Goal: Task Accomplishment & Management: Manage account settings

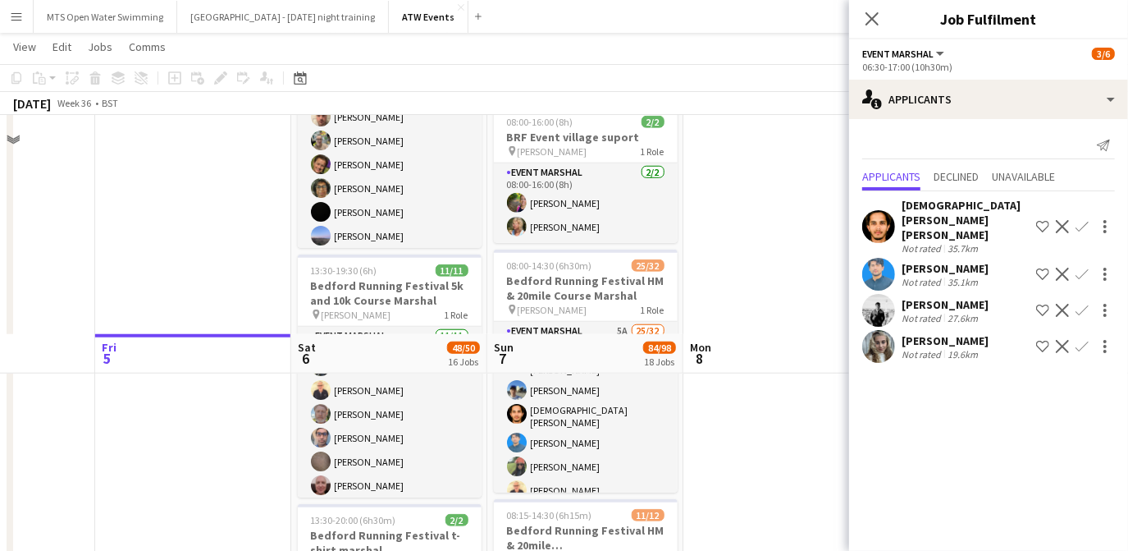
scroll to position [1136, 0]
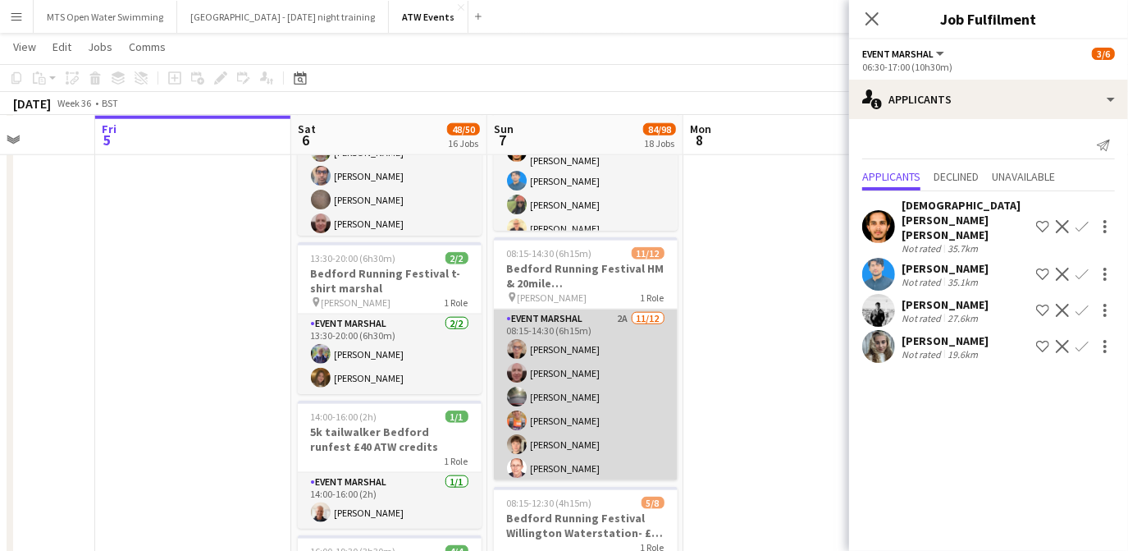
click at [621, 314] on app-card-role "Event Marshal 2A [DATE] 08:15-14:30 (6h15m) [PERSON_NAME] [PERSON_NAME] [PERSON…" at bounding box center [586, 468] width 184 height 318
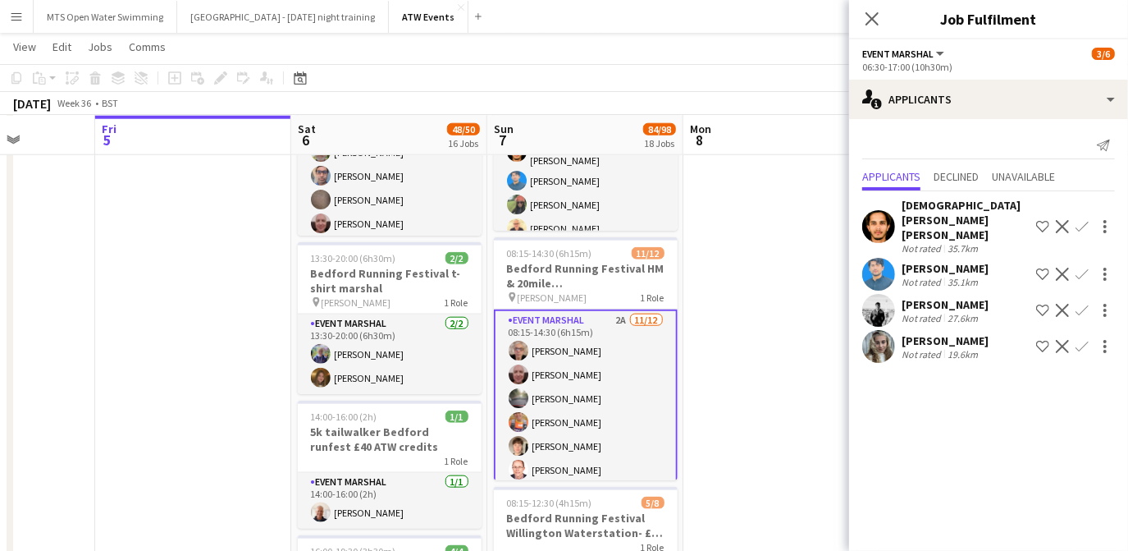
click at [612, 313] on app-card-role "Event Marshal 2A [DATE] 08:15-14:30 (6h15m) [PERSON_NAME] [PERSON_NAME] [PERSON…" at bounding box center [586, 469] width 184 height 321
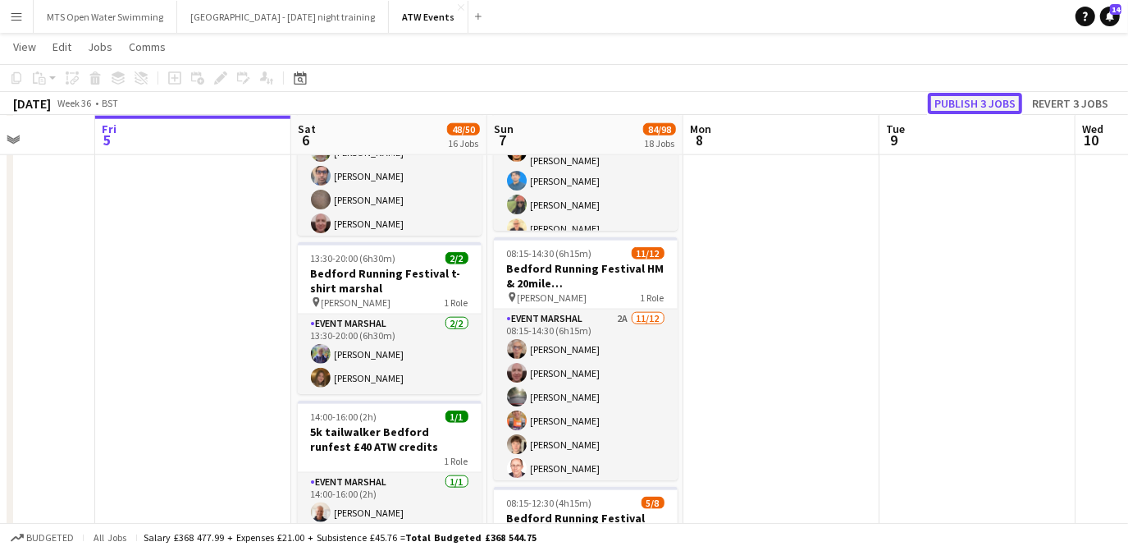
click at [986, 103] on button "Publish 3 jobs" at bounding box center [975, 103] width 94 height 21
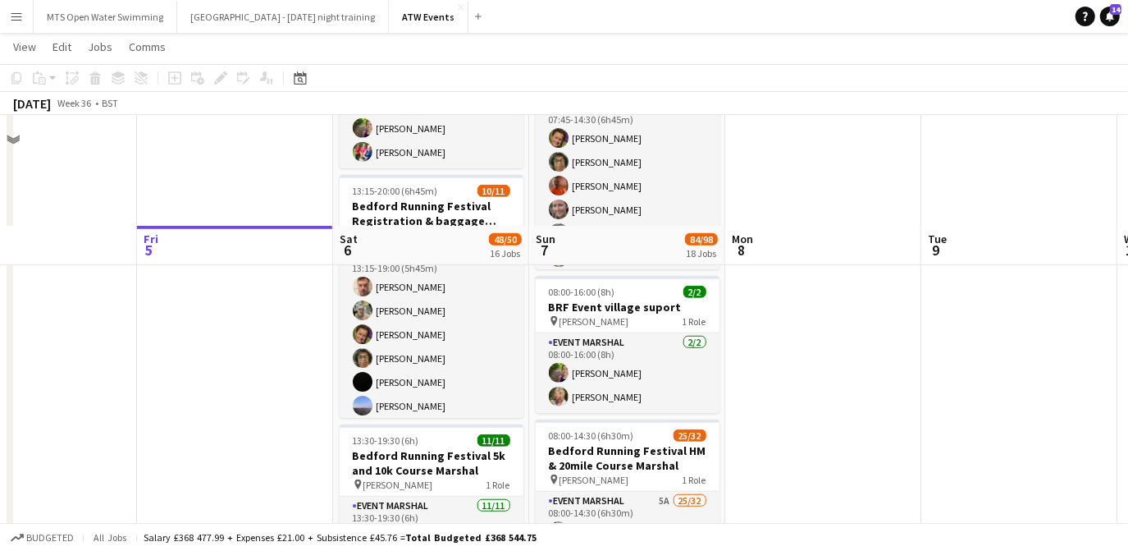
scroll to position [1041, 0]
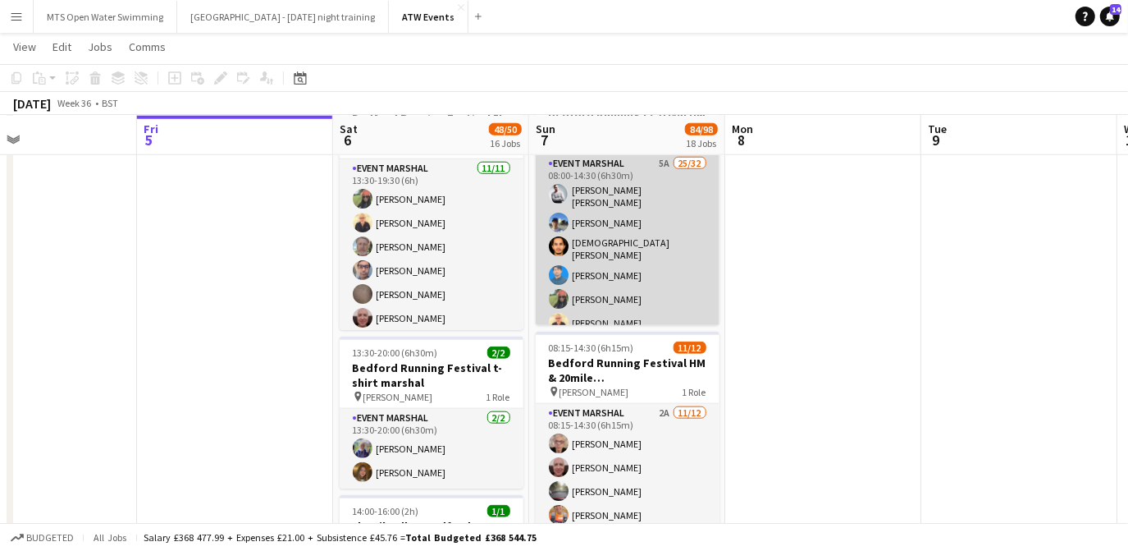
click at [657, 158] on app-card-role "Event Marshal 5A 25/32 08:00-14:30 (6h30m) [PERSON_NAME] [PERSON_NAME] [PERSON_…" at bounding box center [628, 558] width 184 height 808
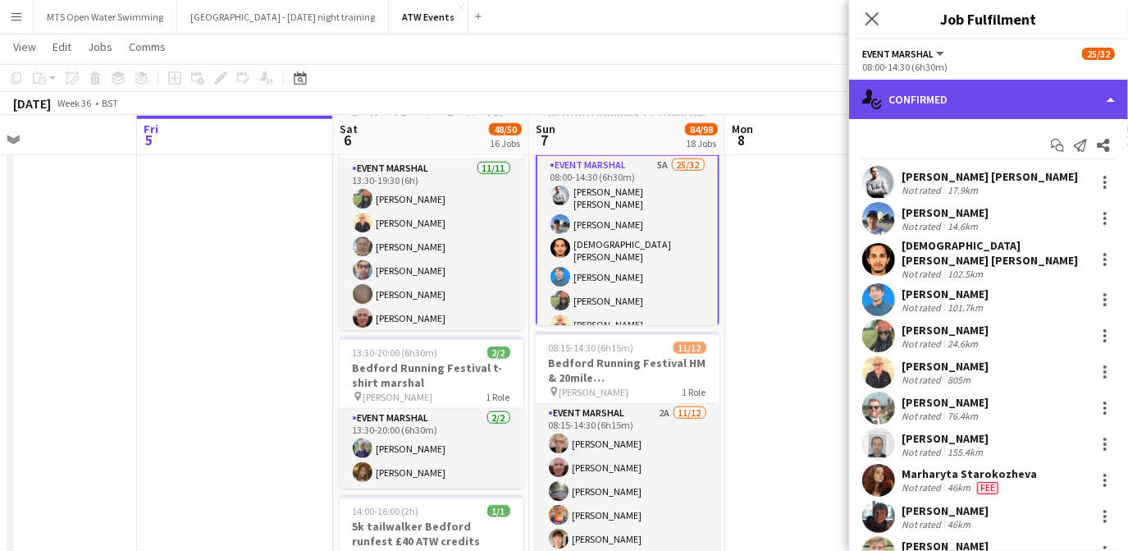
click at [955, 107] on div "single-neutral-actions-check-2 Confirmed" at bounding box center [988, 99] width 279 height 39
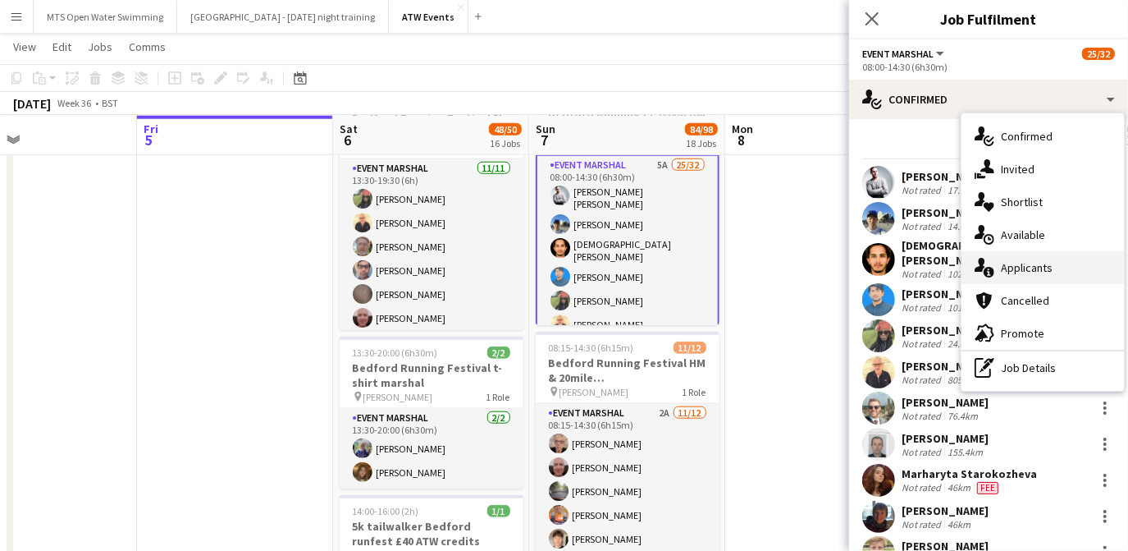
click at [1002, 277] on div "single-neutral-actions-information Applicants" at bounding box center [1043, 267] width 162 height 33
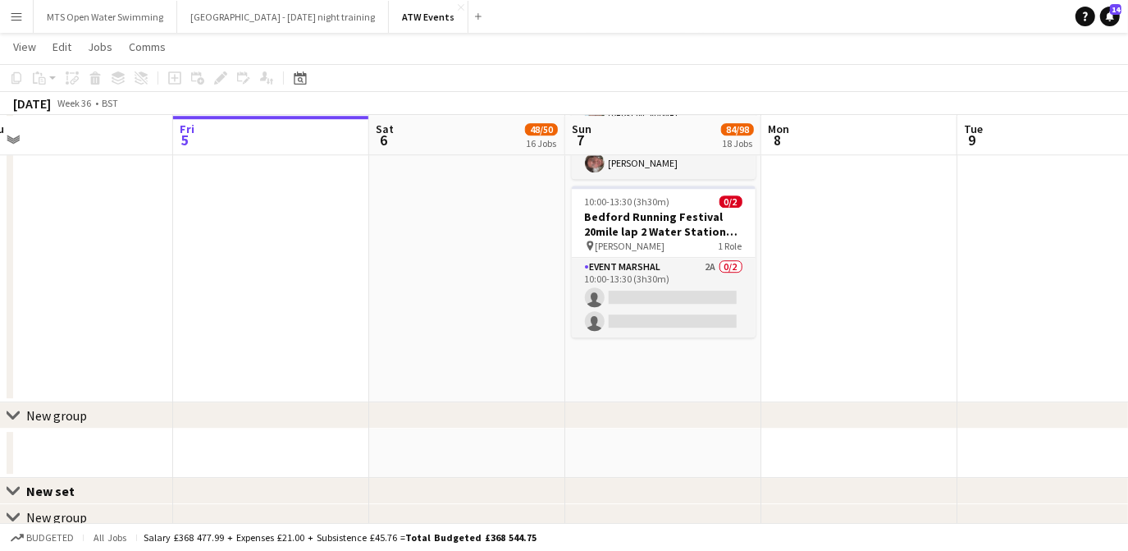
scroll to position [3112, 0]
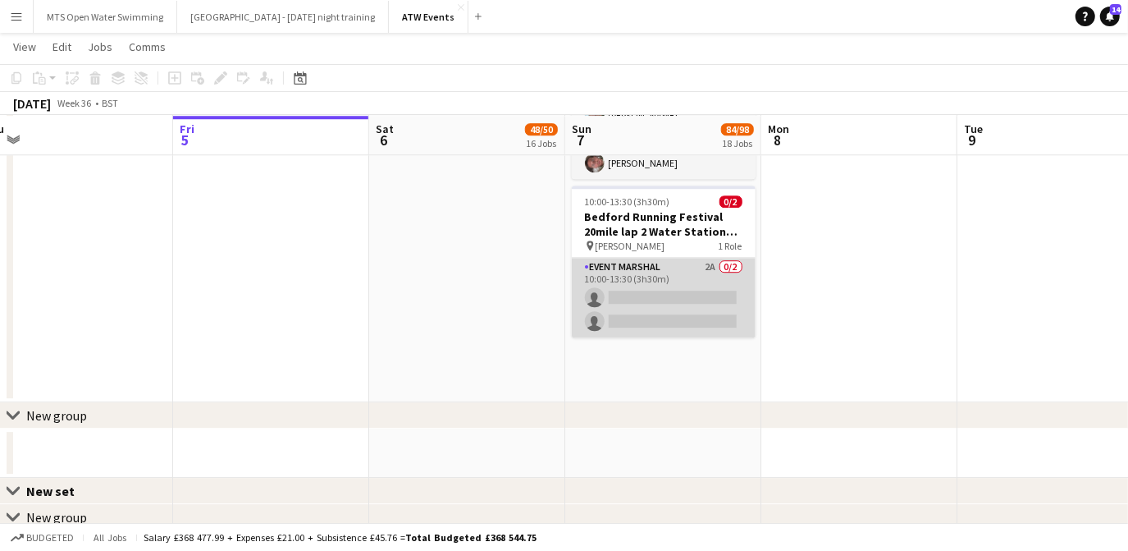
click at [709, 259] on app-card-role "Event Marshal 2A 0/2 10:00-13:30 (3h30m) single-neutral-actions single-neutral-…" at bounding box center [664, 298] width 184 height 80
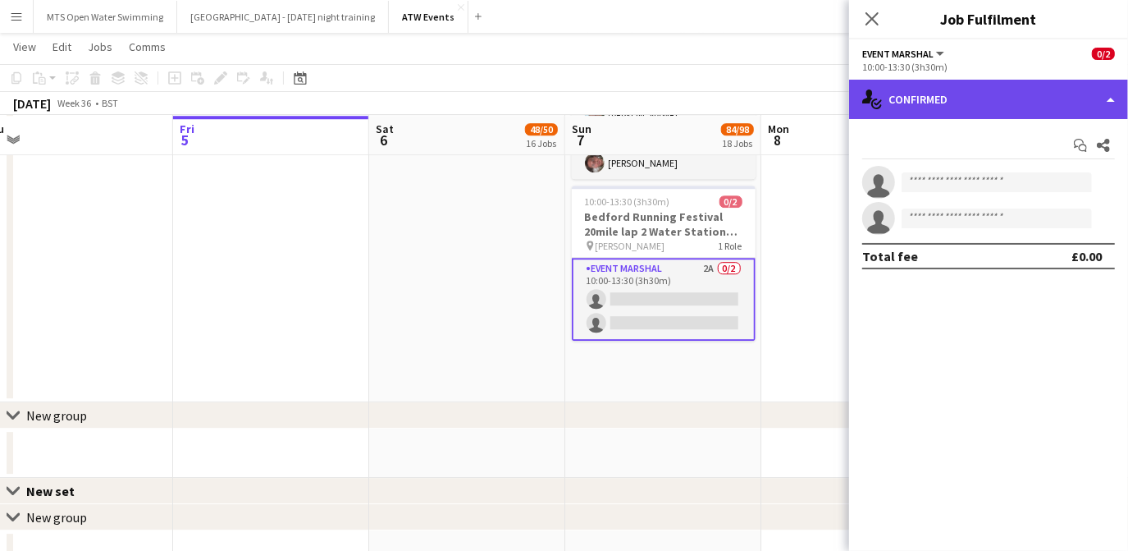
click at [962, 115] on div "single-neutral-actions-check-2 Confirmed" at bounding box center [988, 99] width 279 height 39
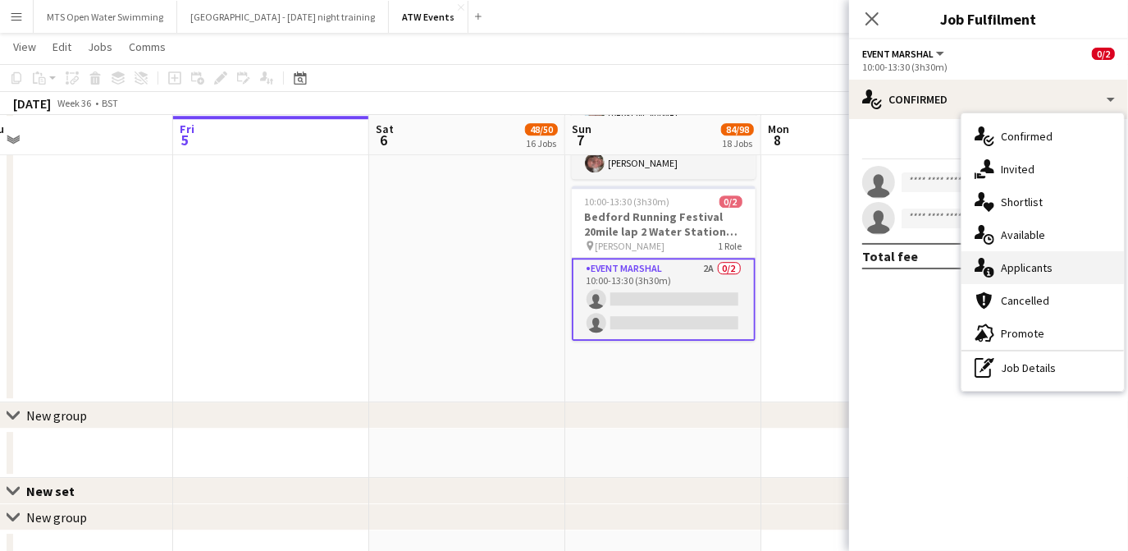
click at [1001, 277] on div "single-neutral-actions-information Applicants" at bounding box center [1043, 267] width 162 height 33
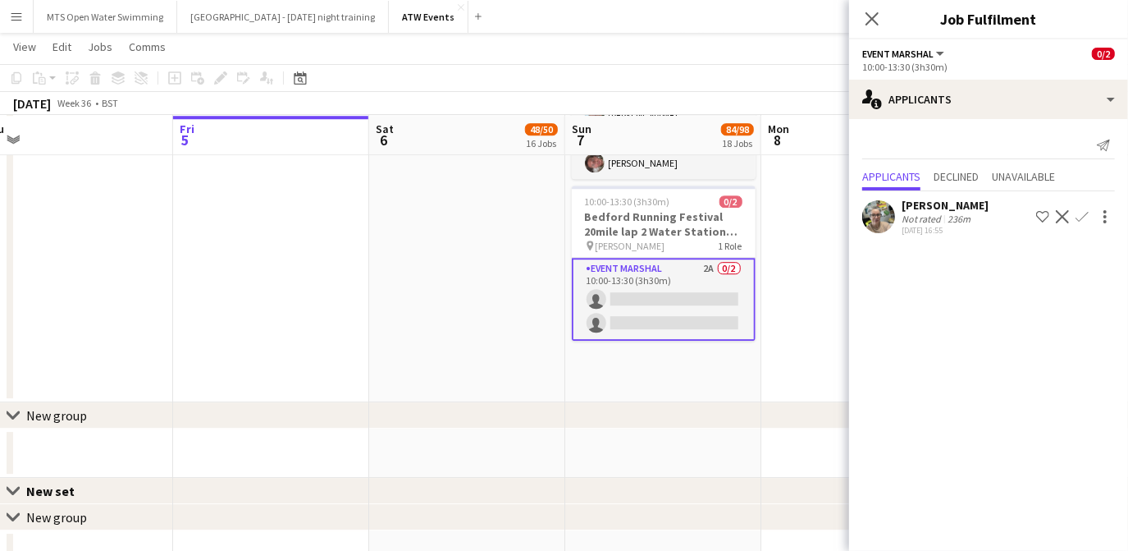
click at [1081, 213] on app-icon "Confirm" at bounding box center [1082, 216] width 13 height 13
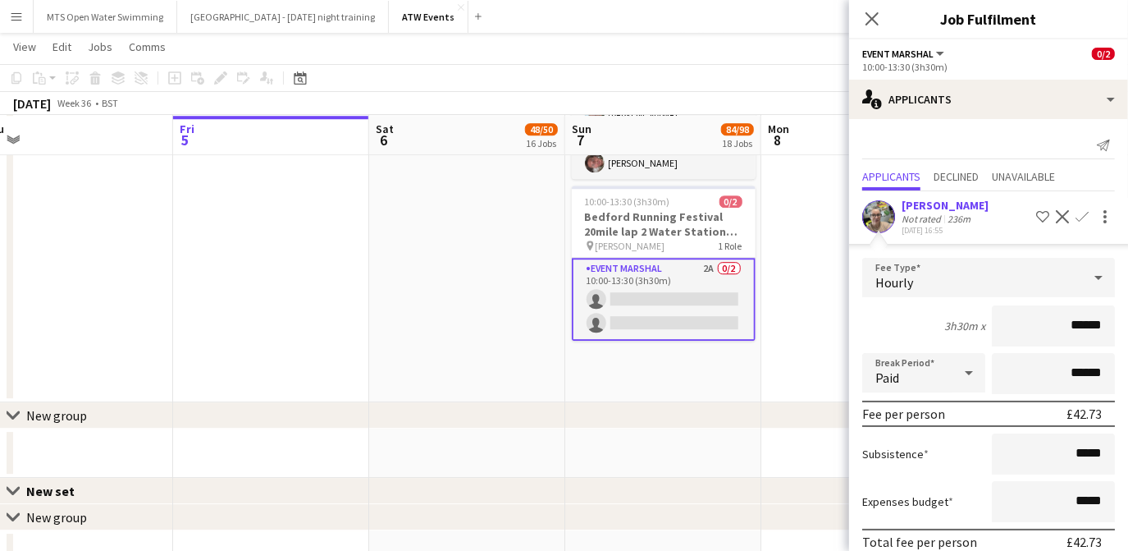
scroll to position [70, 0]
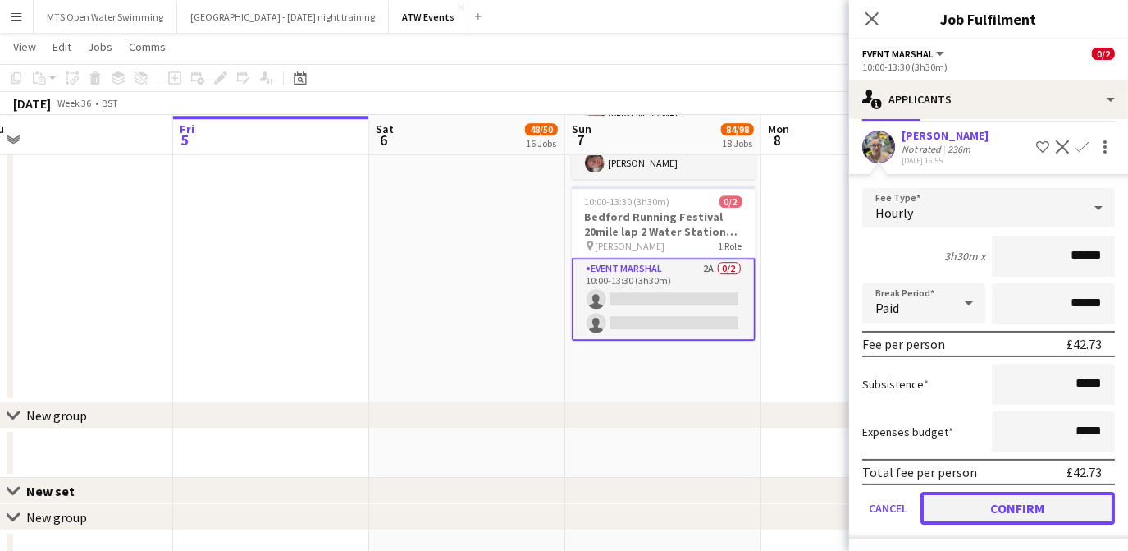
click at [965, 502] on button "Confirm" at bounding box center [1018, 508] width 194 height 33
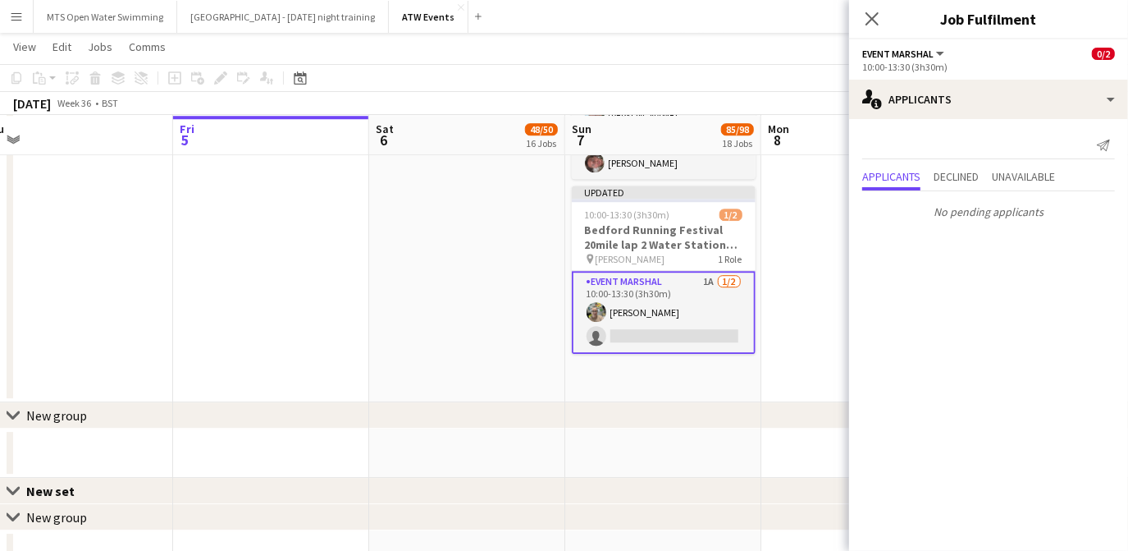
scroll to position [0, 0]
click at [877, 17] on icon "Close pop-in" at bounding box center [872, 19] width 16 height 16
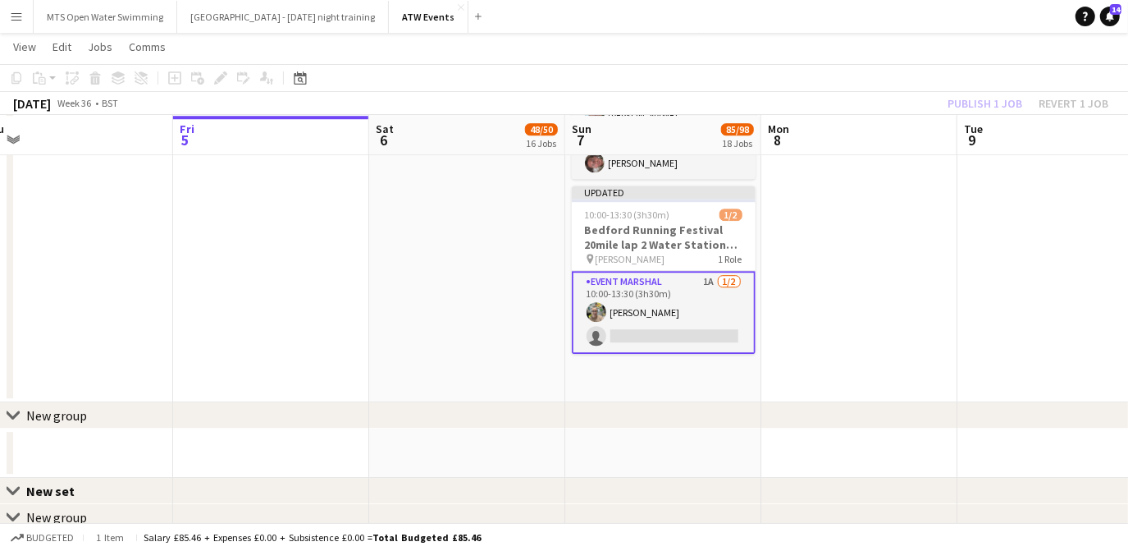
click at [972, 102] on div "Publish 1 job Revert 1 job" at bounding box center [1028, 103] width 200 height 21
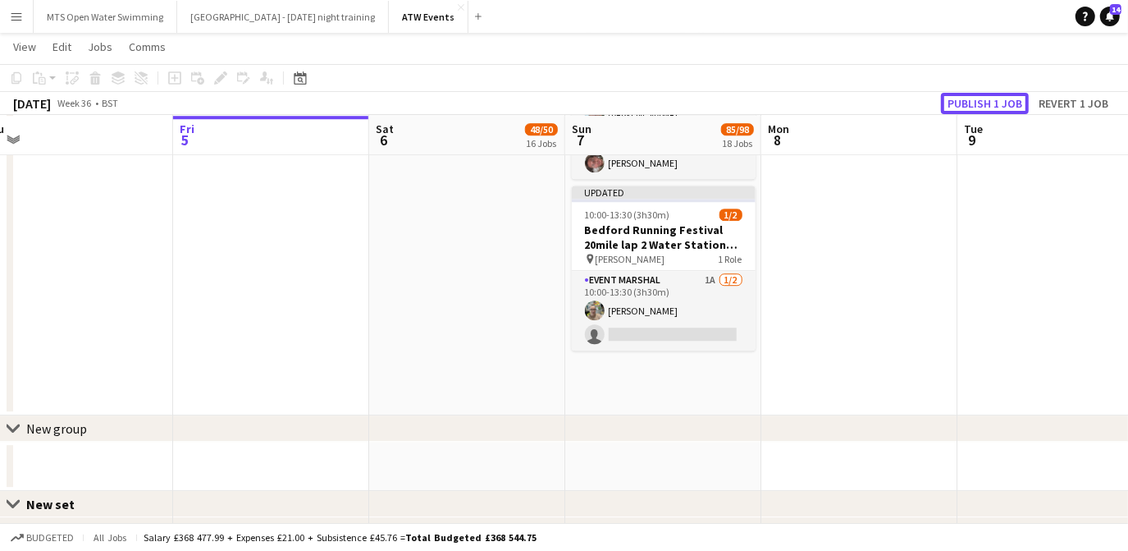
click at [972, 102] on button "Publish 1 job" at bounding box center [985, 103] width 88 height 21
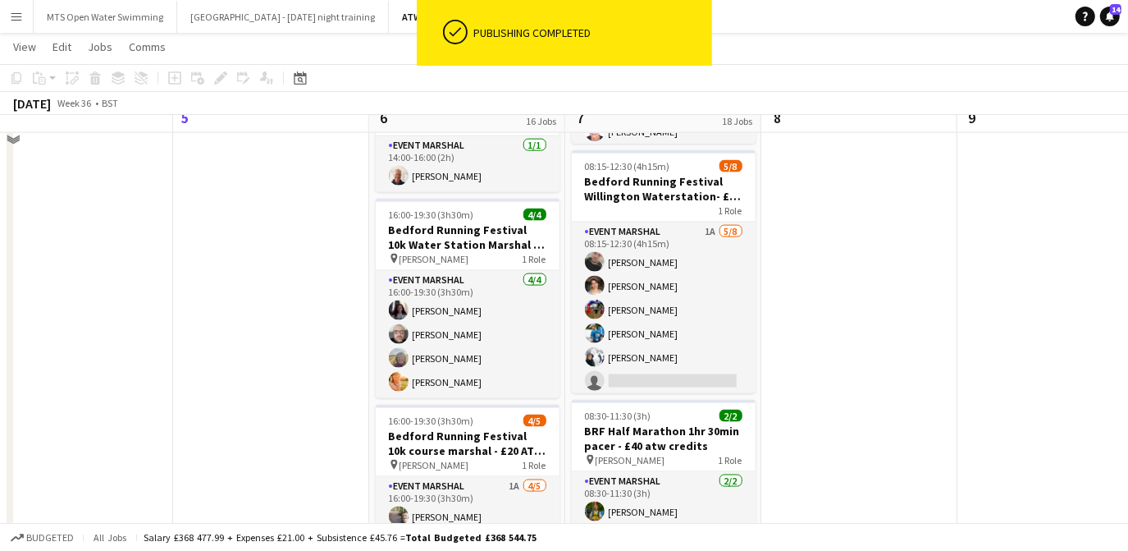
scroll to position [1446, 0]
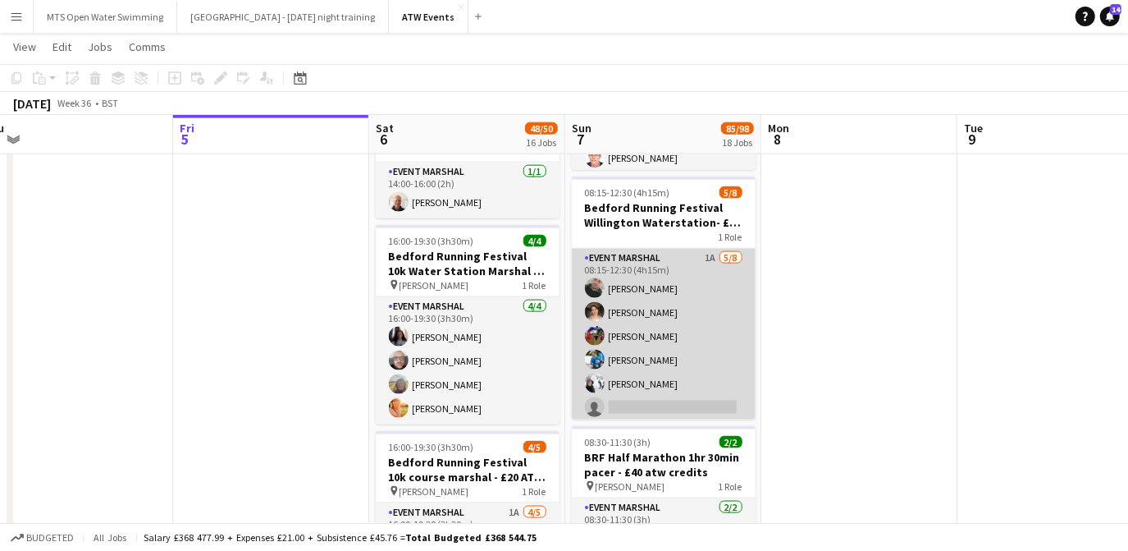
click at [696, 255] on app-card-role "Event Marshal 1A [DATE] 08:15-12:30 (4h15m) [PERSON_NAME] [PERSON_NAME] [PERSON…" at bounding box center [664, 360] width 184 height 222
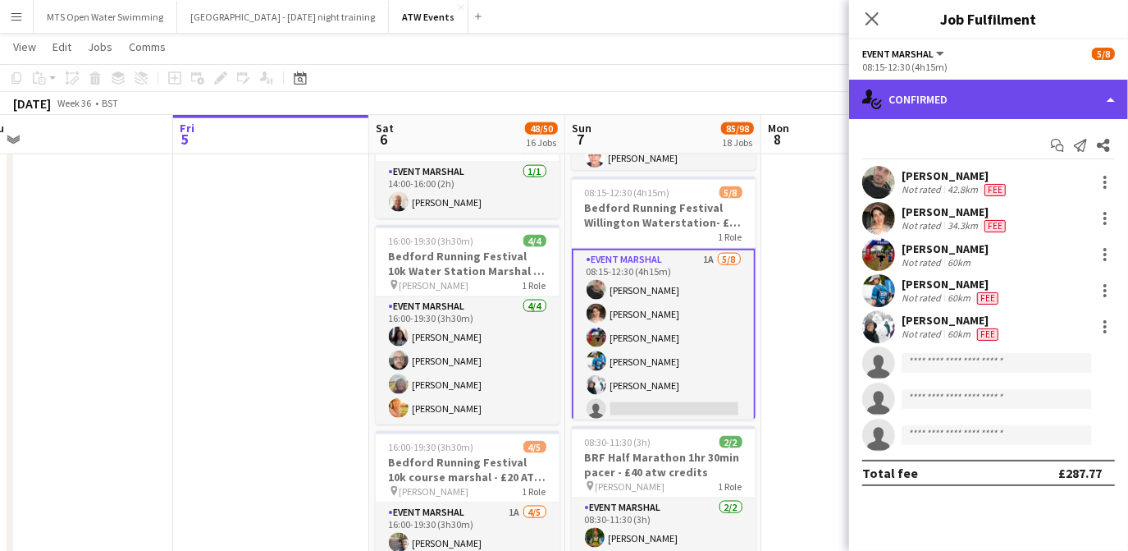
click at [903, 98] on div "single-neutral-actions-check-2 Confirmed" at bounding box center [988, 99] width 279 height 39
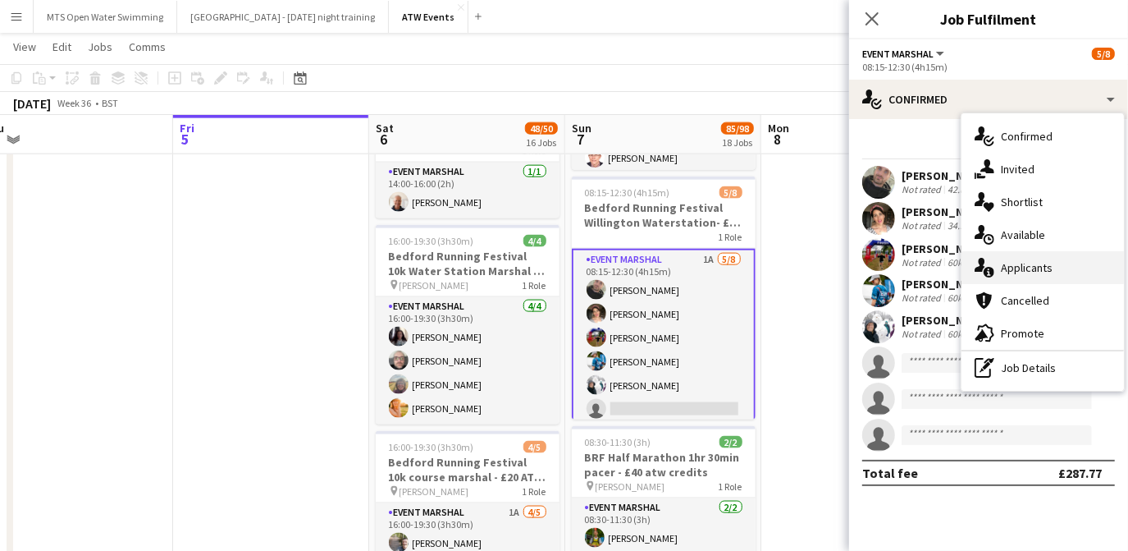
click at [1006, 272] on span "Applicants" at bounding box center [1027, 267] width 52 height 15
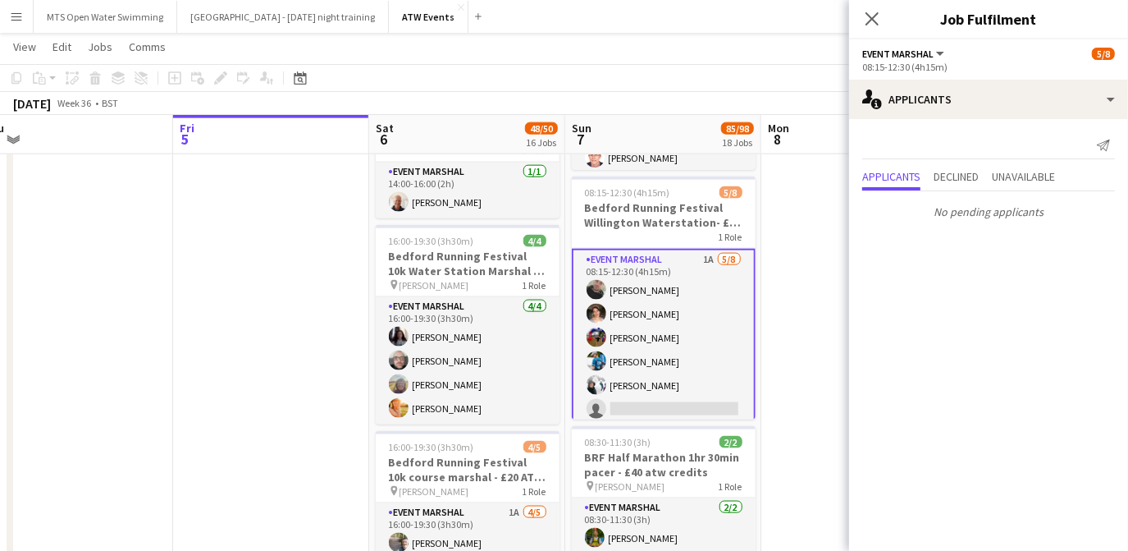
click at [779, 188] on app-date-cell at bounding box center [860, 403] width 196 height 3330
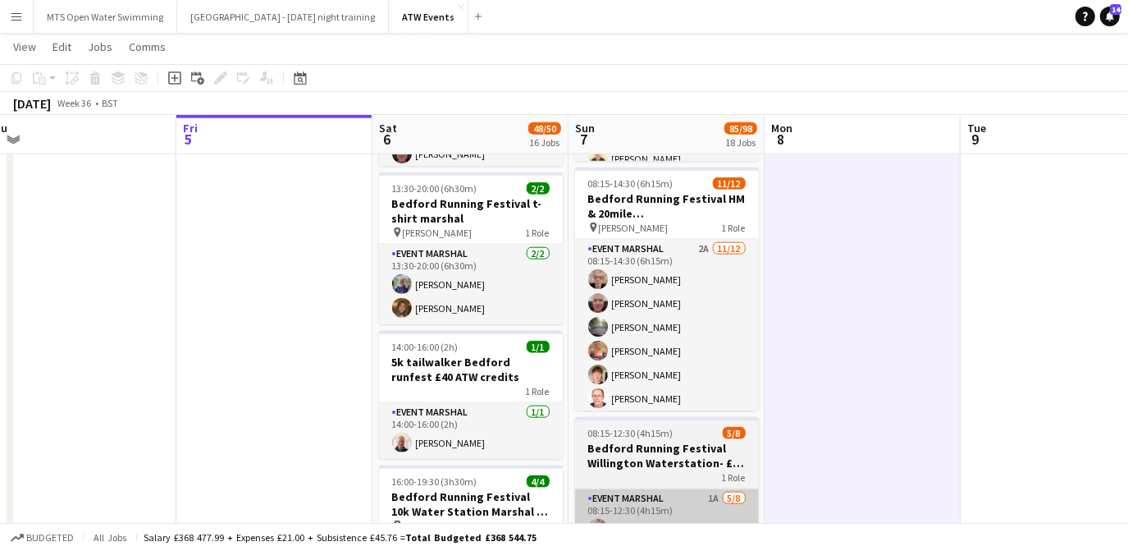
scroll to position [1203, 0]
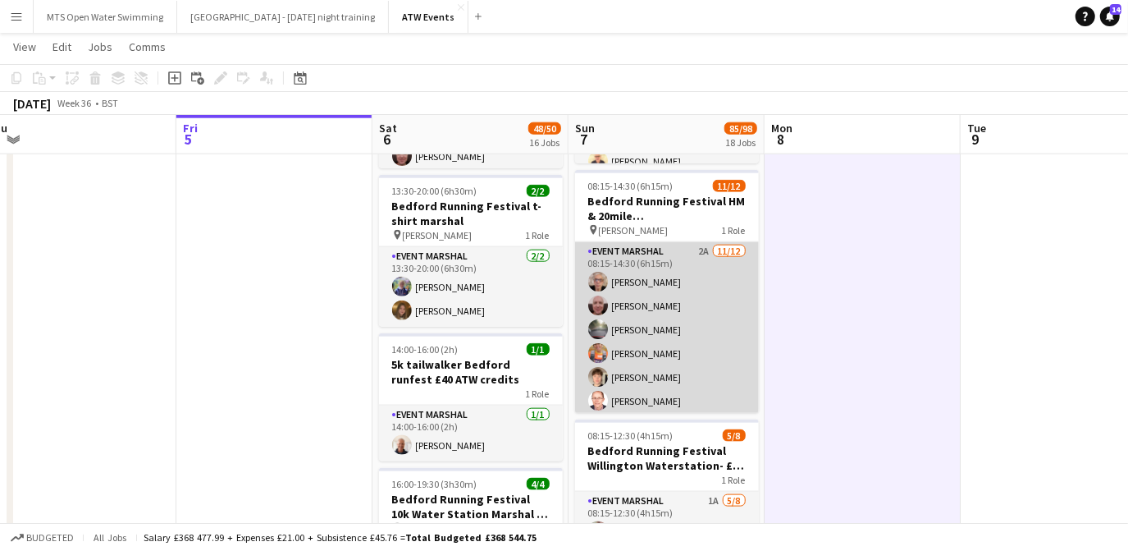
click at [693, 244] on app-card-role "Event Marshal 2A [DATE] 08:15-14:30 (6h15m) [PERSON_NAME] [PERSON_NAME] [PERSON…" at bounding box center [667, 401] width 184 height 318
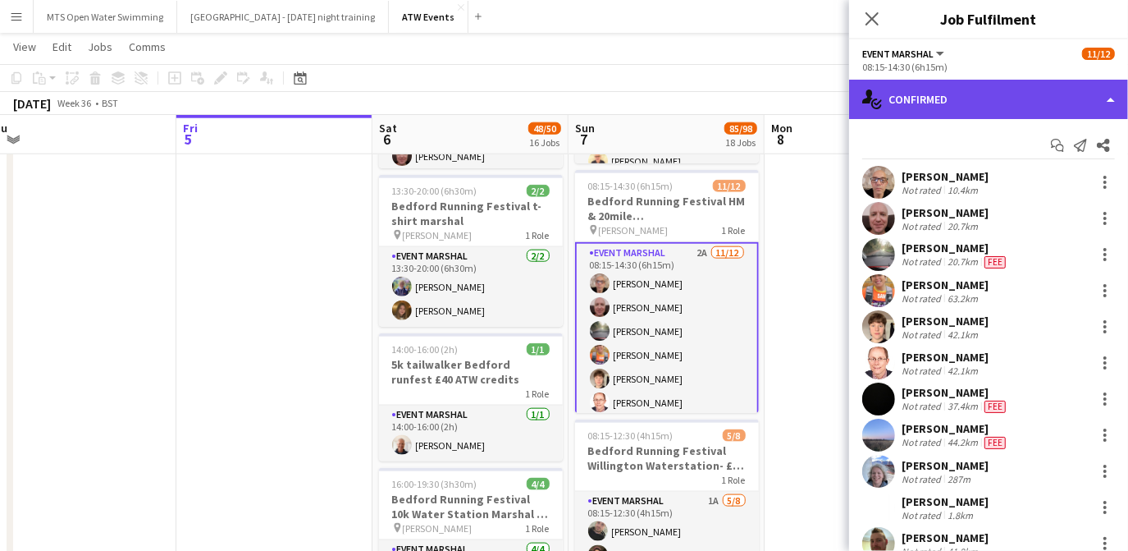
click at [1022, 98] on div "single-neutral-actions-check-2 Confirmed" at bounding box center [988, 99] width 279 height 39
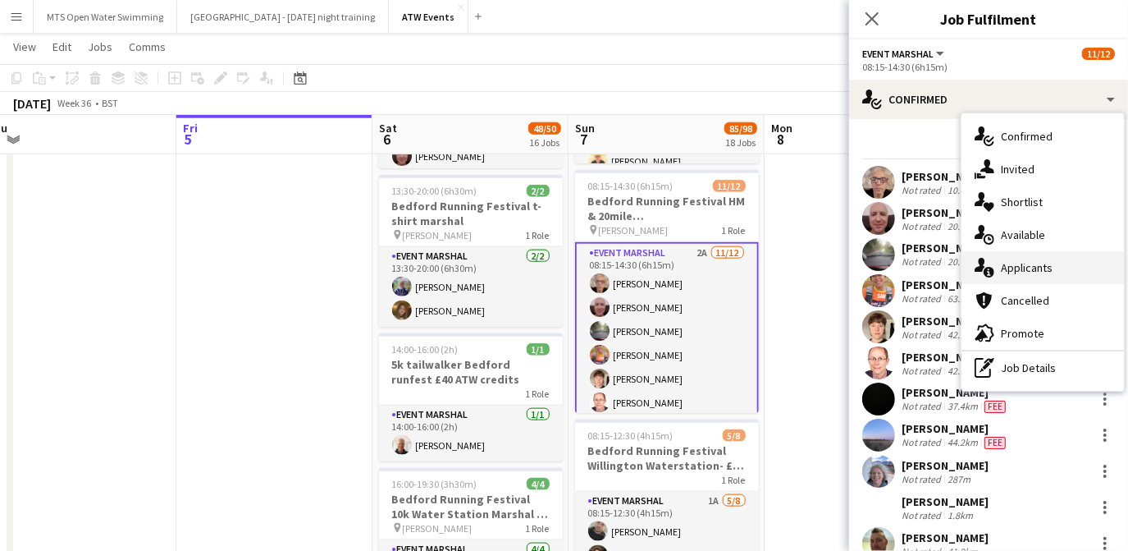
click at [1013, 268] on span "Applicants" at bounding box center [1027, 267] width 52 height 15
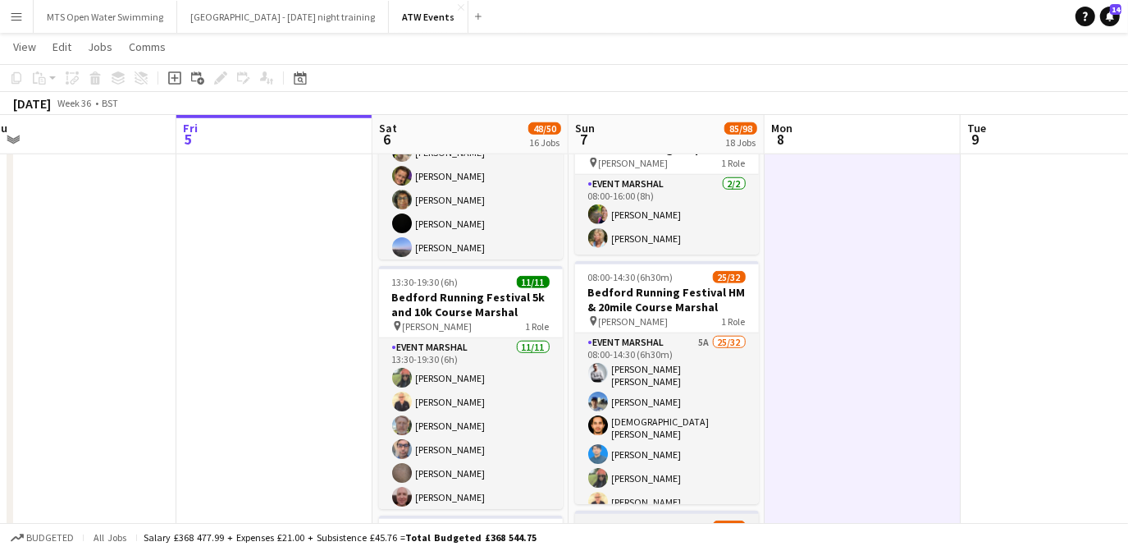
scroll to position [862, 0]
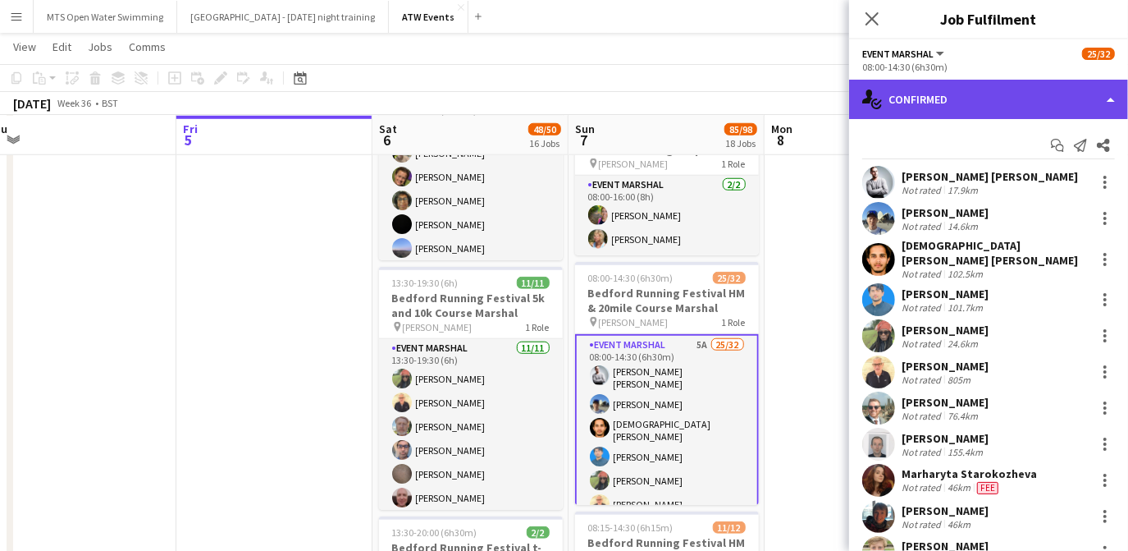
click at [1009, 108] on div "single-neutral-actions-check-2 Confirmed" at bounding box center [988, 99] width 279 height 39
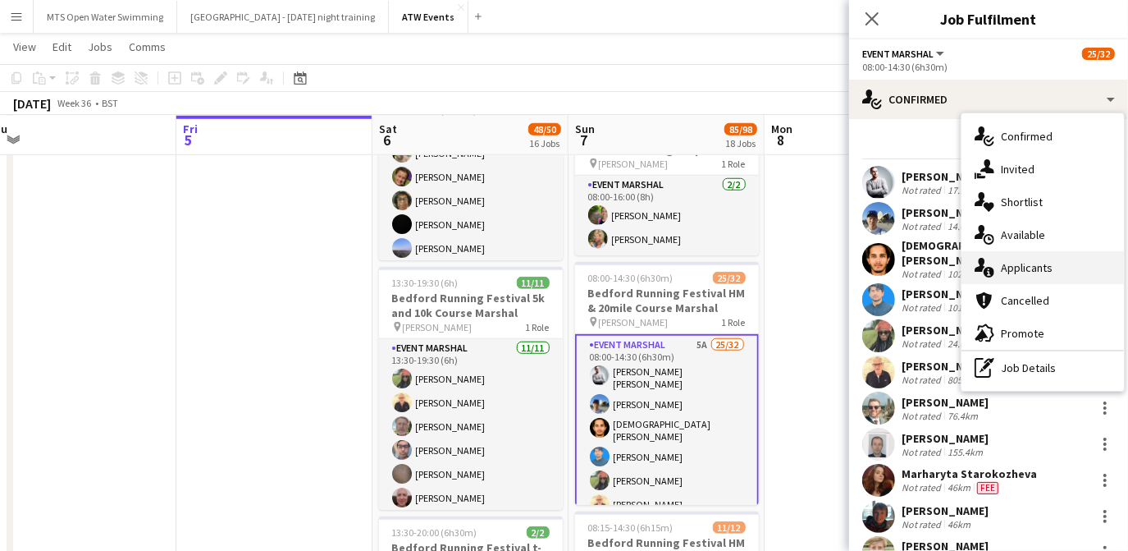
click at [1004, 276] on div "single-neutral-actions-information Applicants" at bounding box center [1043, 267] width 162 height 33
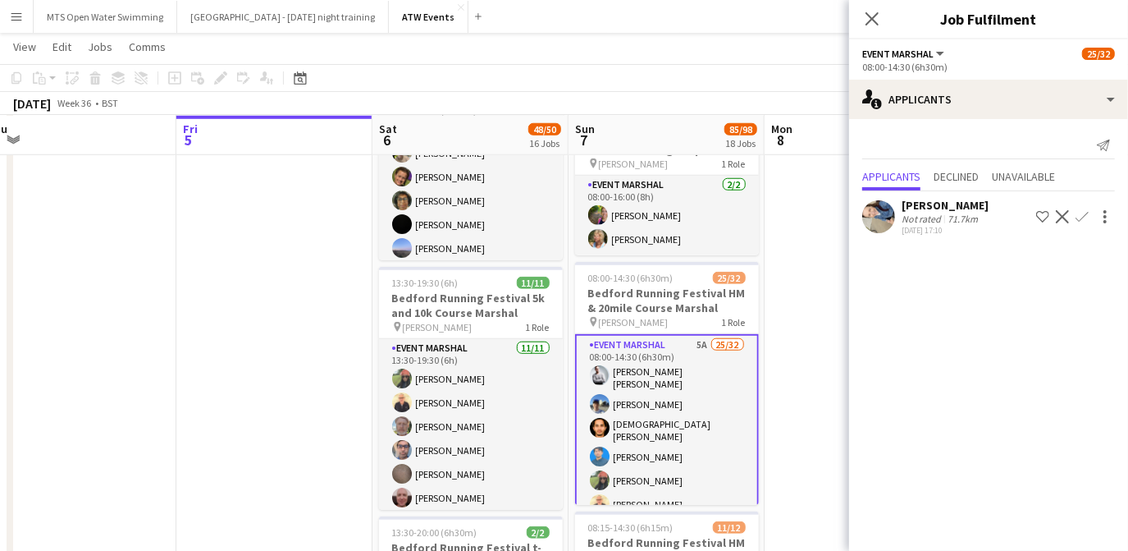
click at [1078, 221] on app-icon "Confirm" at bounding box center [1082, 216] width 13 height 13
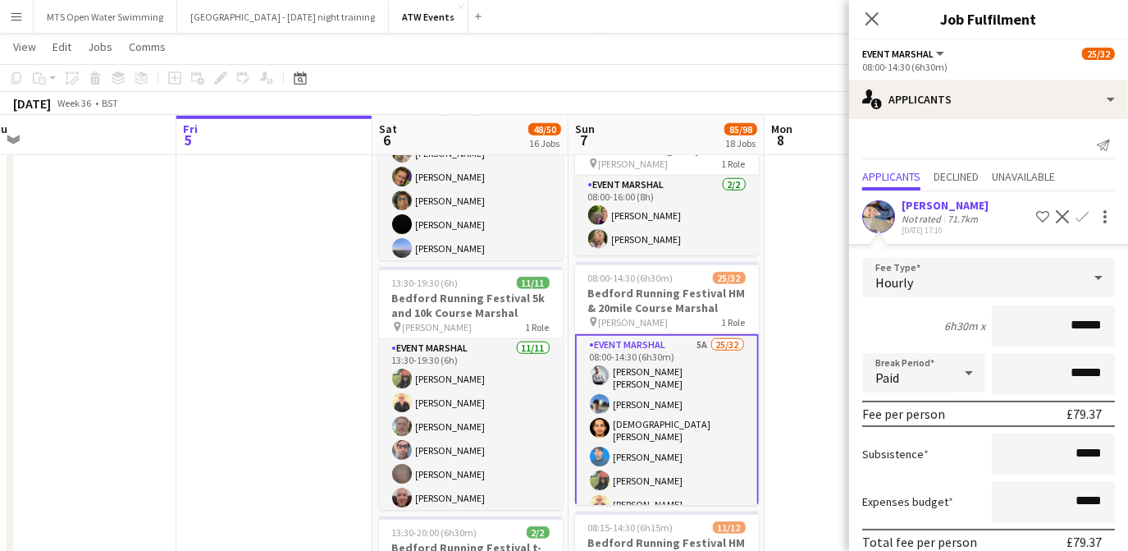
scroll to position [70, 0]
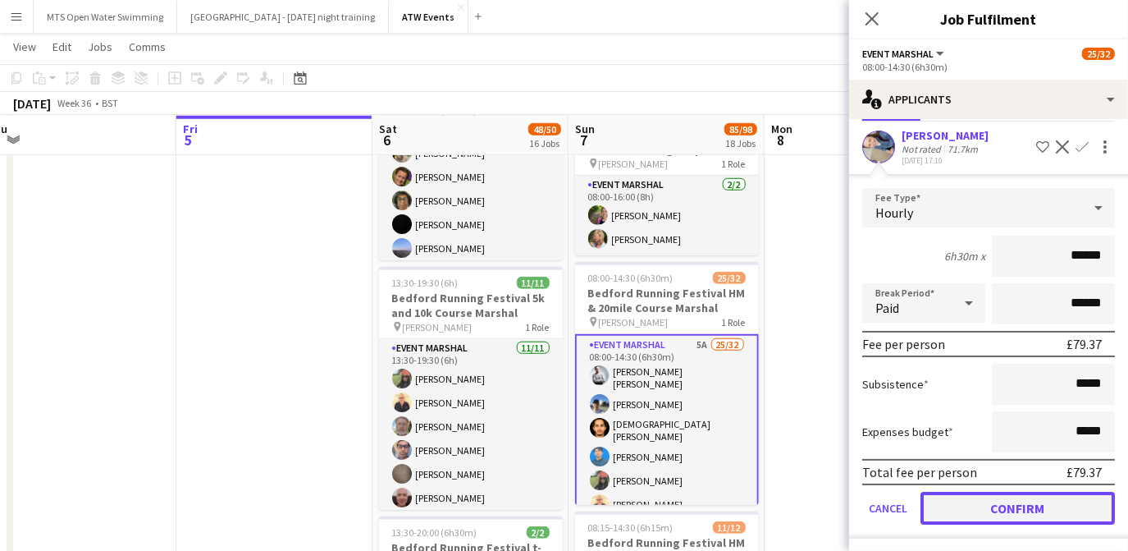
click at [965, 515] on button "Confirm" at bounding box center [1018, 508] width 194 height 33
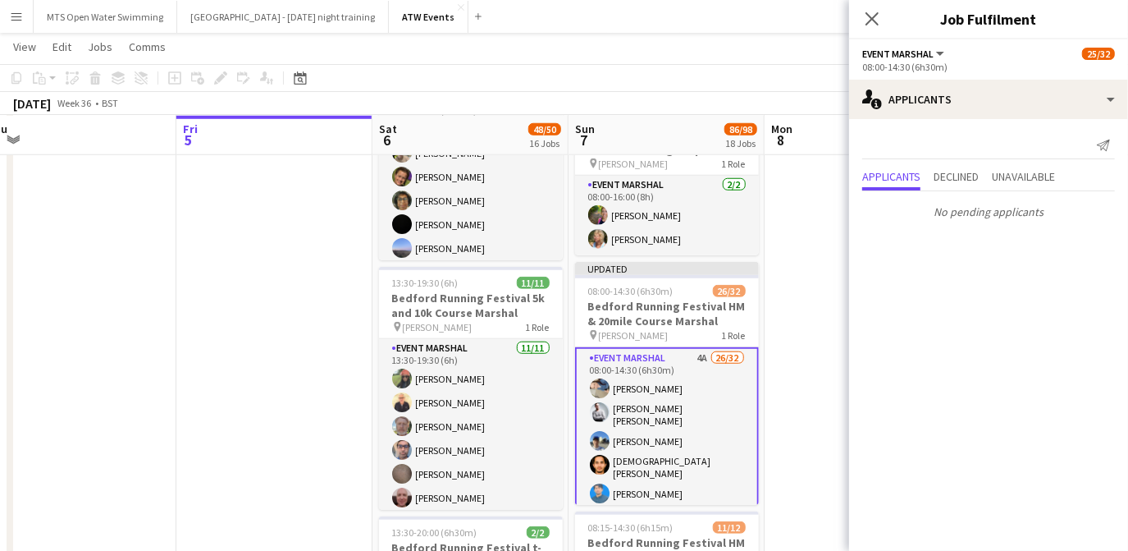
scroll to position [0, 0]
click at [867, 16] on icon "Close pop-in" at bounding box center [872, 19] width 16 height 16
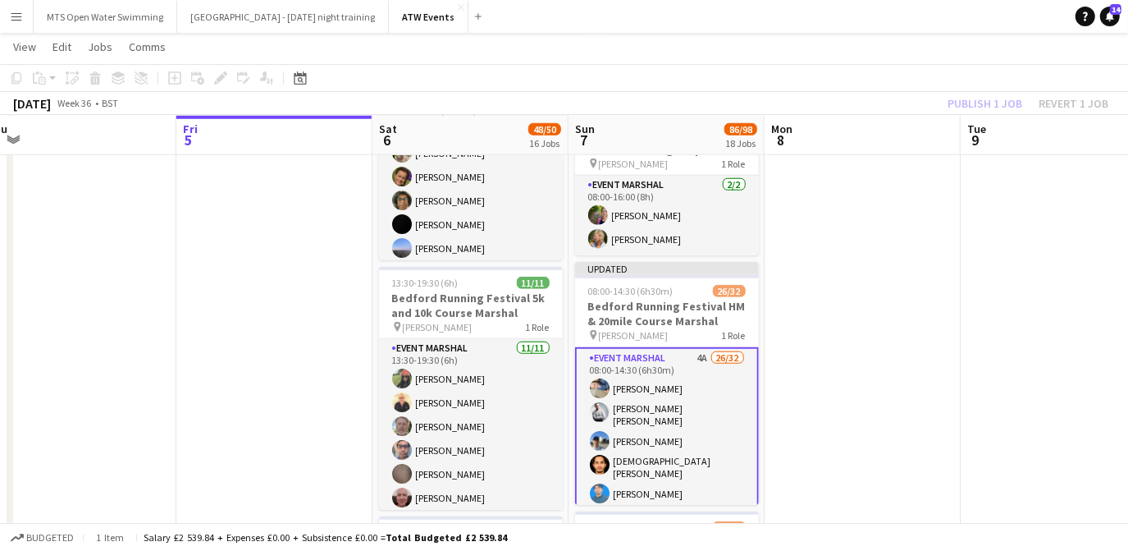
click at [964, 112] on div "Publish 1 job Revert 1 job" at bounding box center [1028, 103] width 200 height 21
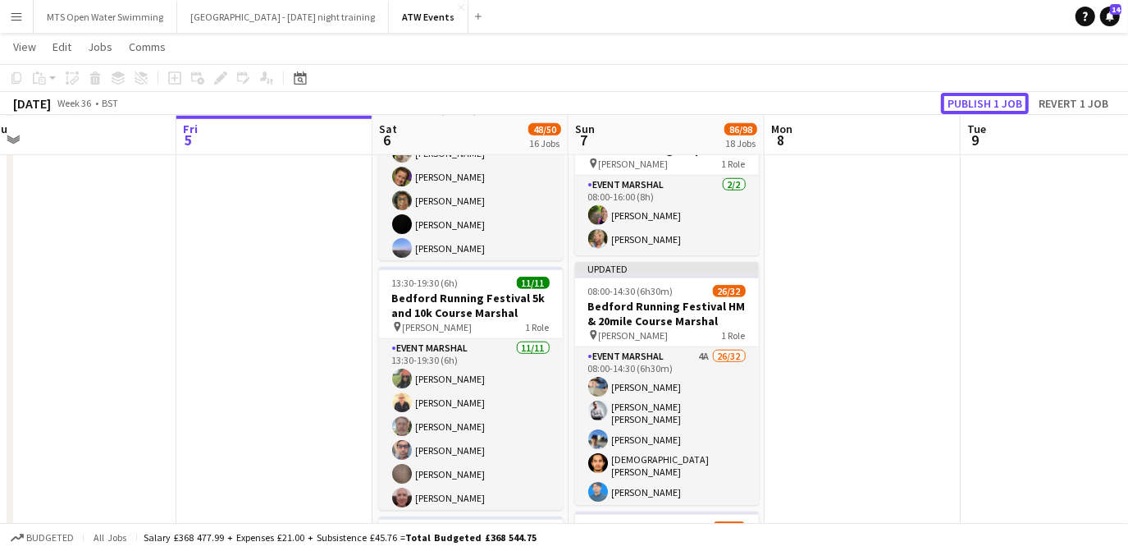
click at [964, 112] on button "Publish 1 job" at bounding box center [985, 103] width 88 height 21
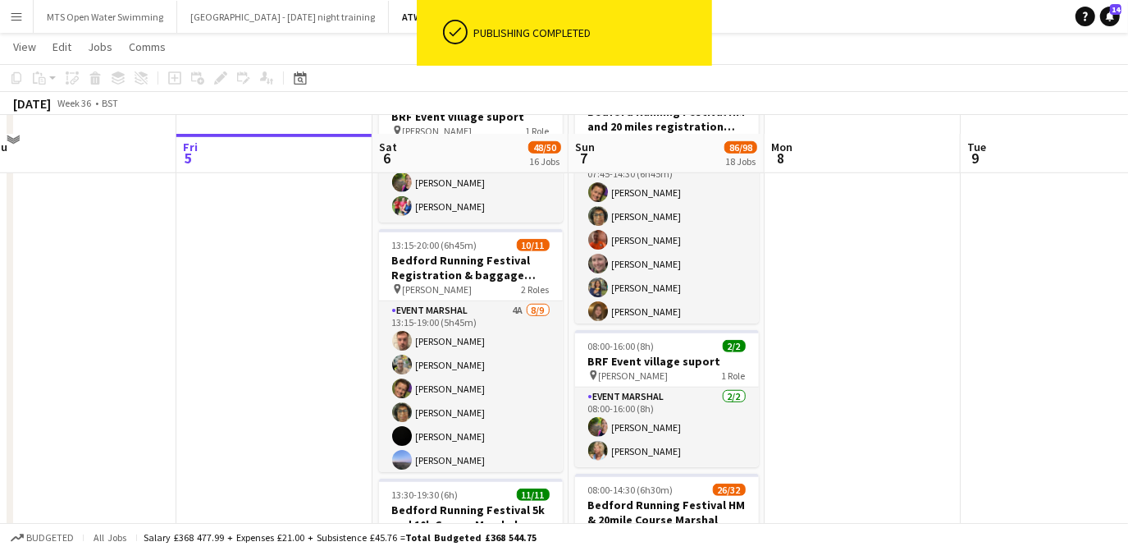
scroll to position [669, 0]
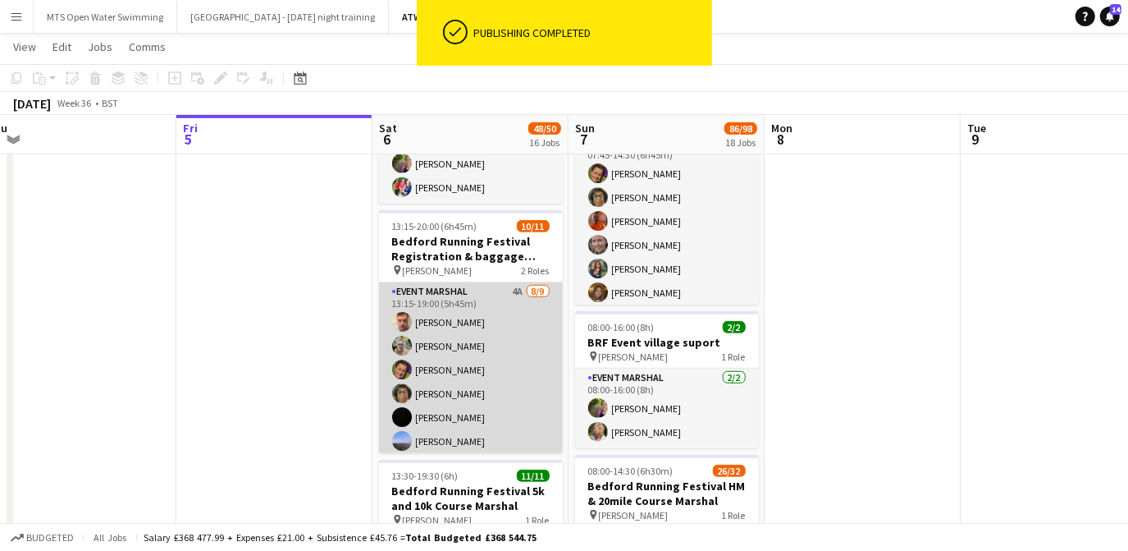
click at [501, 287] on app-card-role "Event Marshal 4A [DATE] 13:15-19:00 (5h45m) [PERSON_NAME] [PERSON_NAME] [PERSON…" at bounding box center [471, 405] width 184 height 246
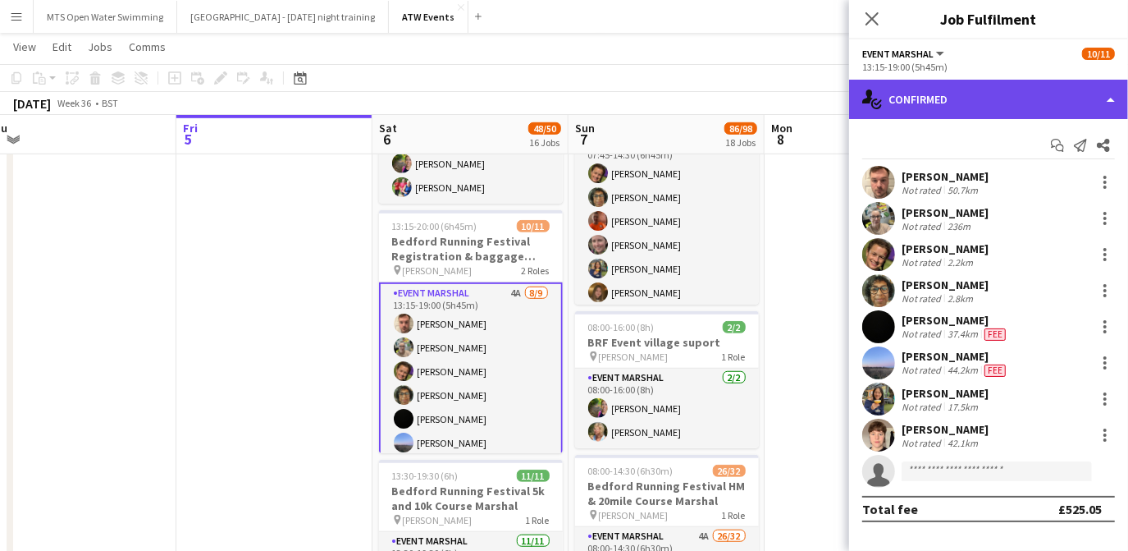
click at [903, 112] on div "single-neutral-actions-check-2 Confirmed" at bounding box center [988, 99] width 279 height 39
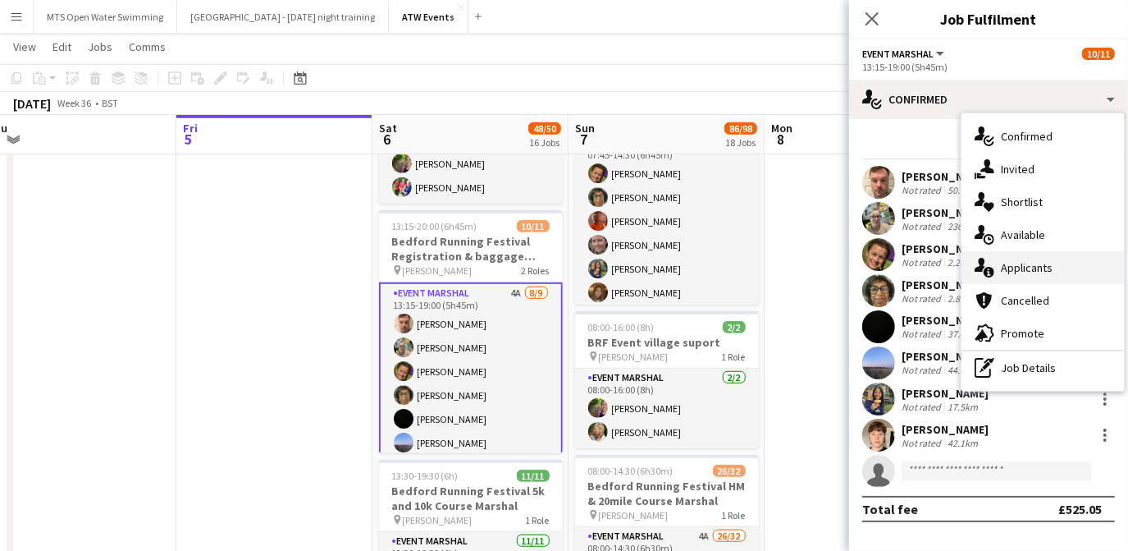
click at [1013, 272] on span "Applicants" at bounding box center [1027, 267] width 52 height 15
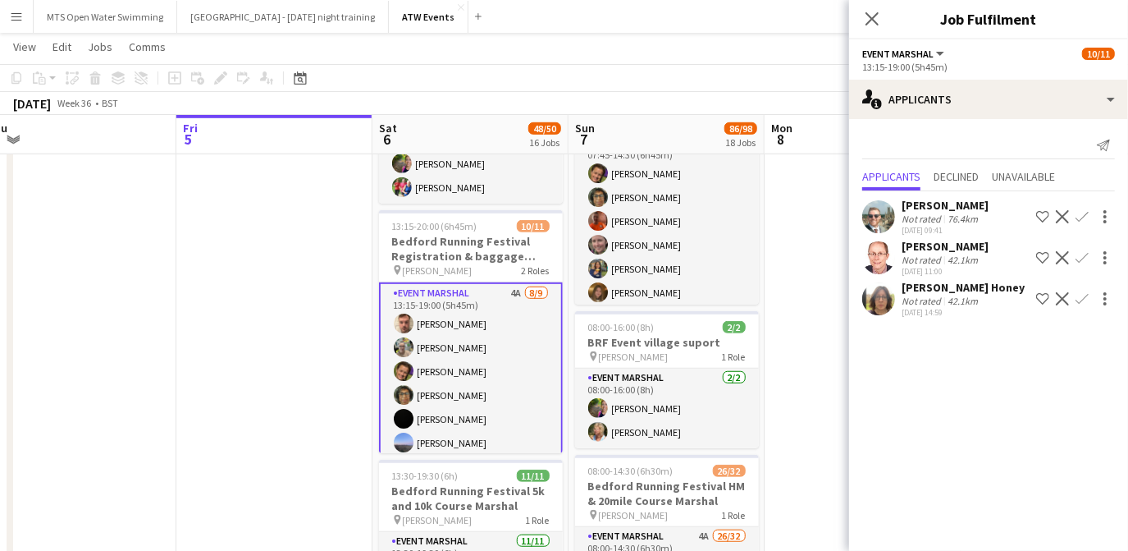
scroll to position [157, 0]
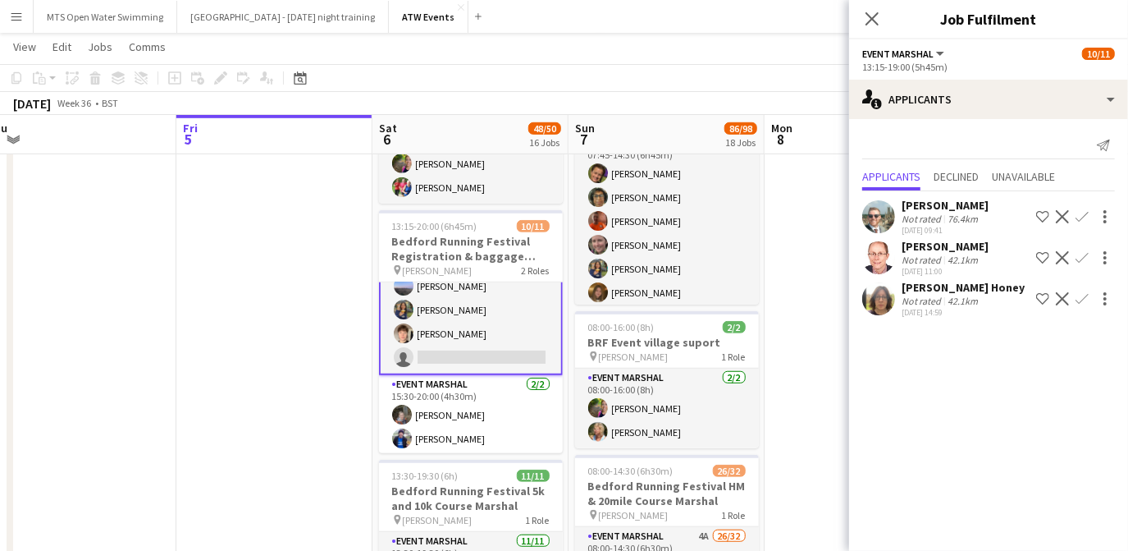
click at [464, 341] on app-card-role "Event Marshal 4A [DATE] 13:15-19:00 (5h45m) [PERSON_NAME] [PERSON_NAME] [PERSON…" at bounding box center [471, 250] width 184 height 249
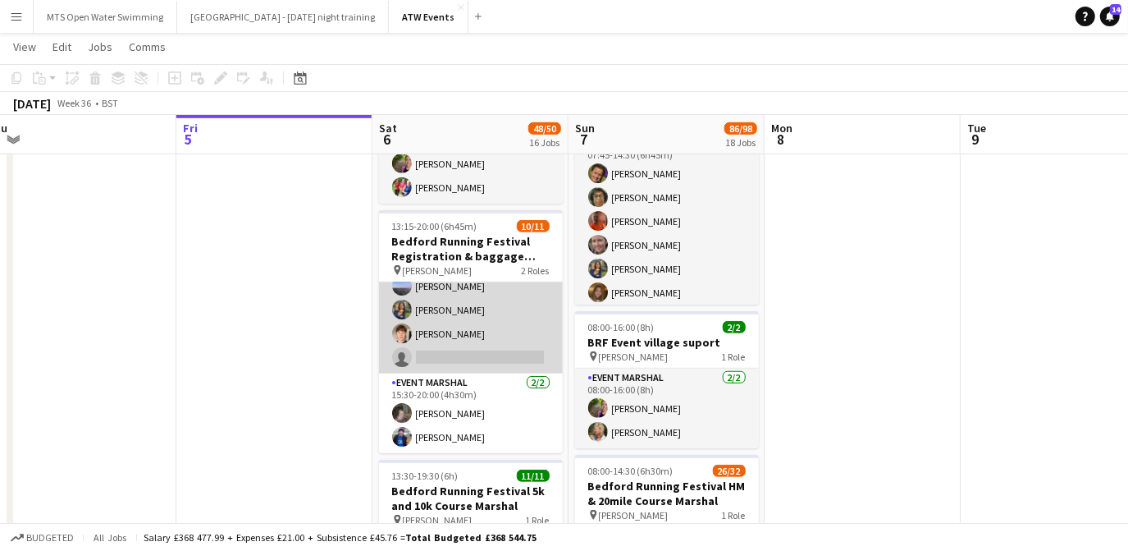
click at [464, 341] on app-card-role "Event Marshal 4A [DATE] 13:15-19:00 (5h45m) [PERSON_NAME] [PERSON_NAME] [PERSON…" at bounding box center [471, 250] width 184 height 246
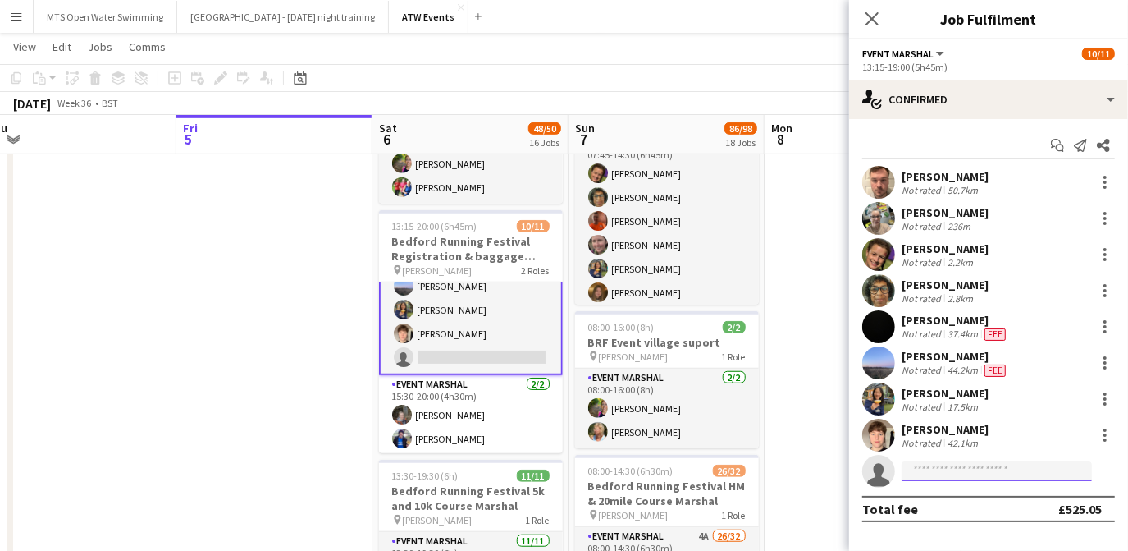
click at [926, 472] on input at bounding box center [997, 471] width 190 height 20
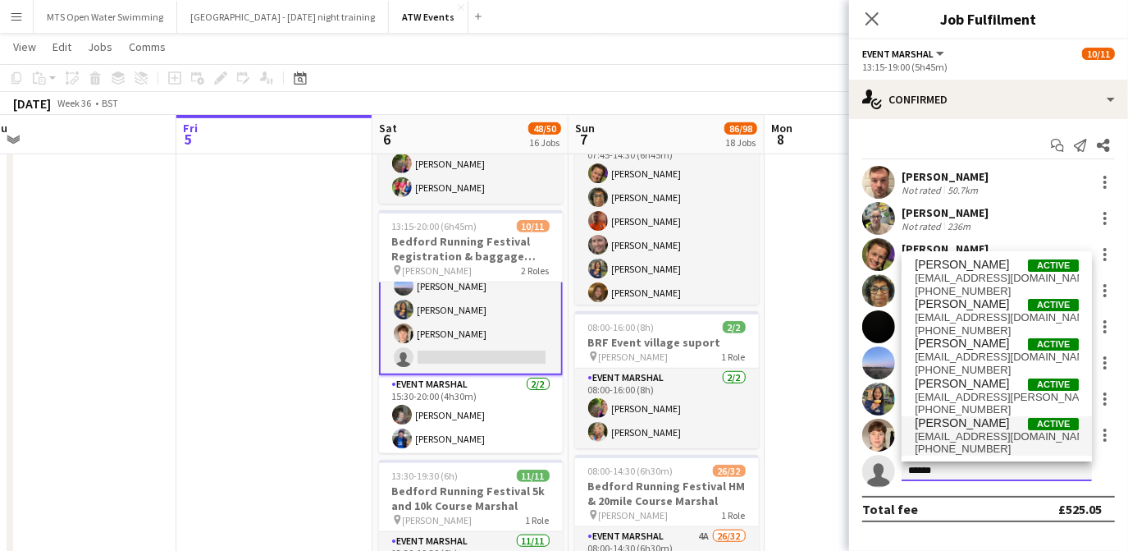
type input "******"
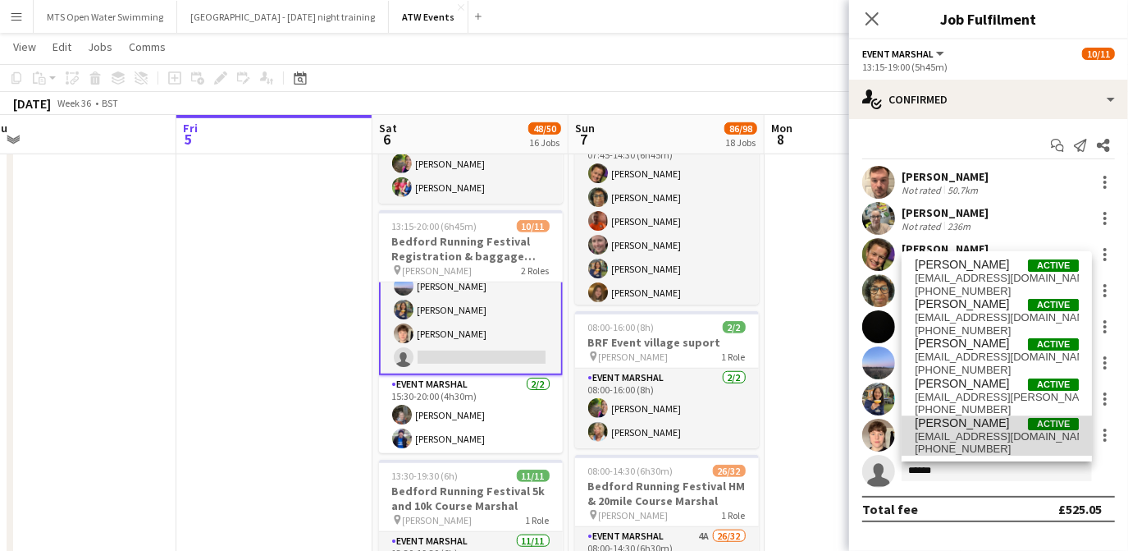
click at [934, 430] on span "[EMAIL_ADDRESS][DOMAIN_NAME]" at bounding box center [997, 436] width 164 height 13
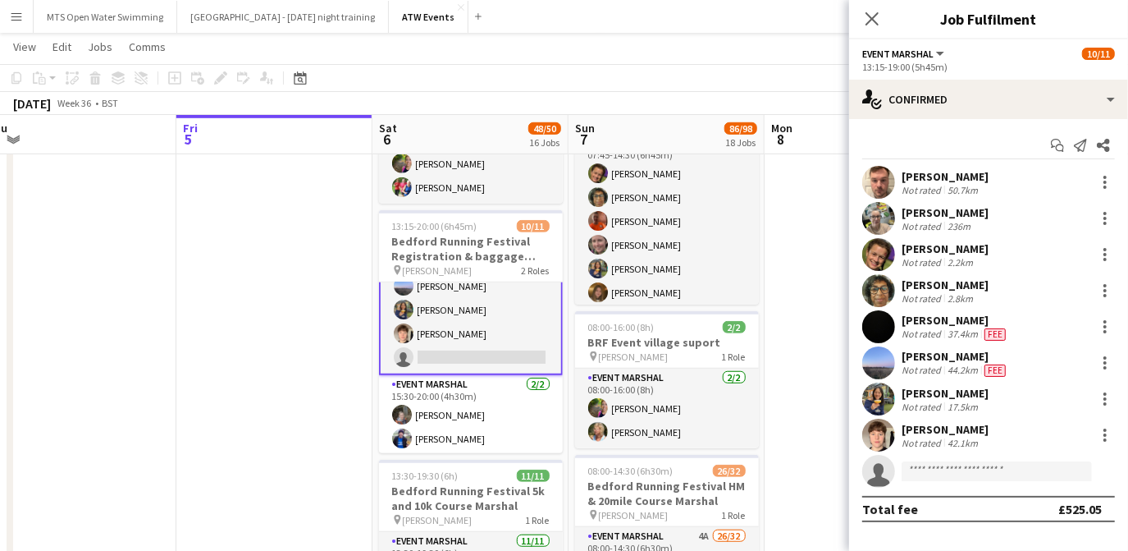
scroll to position [40, 0]
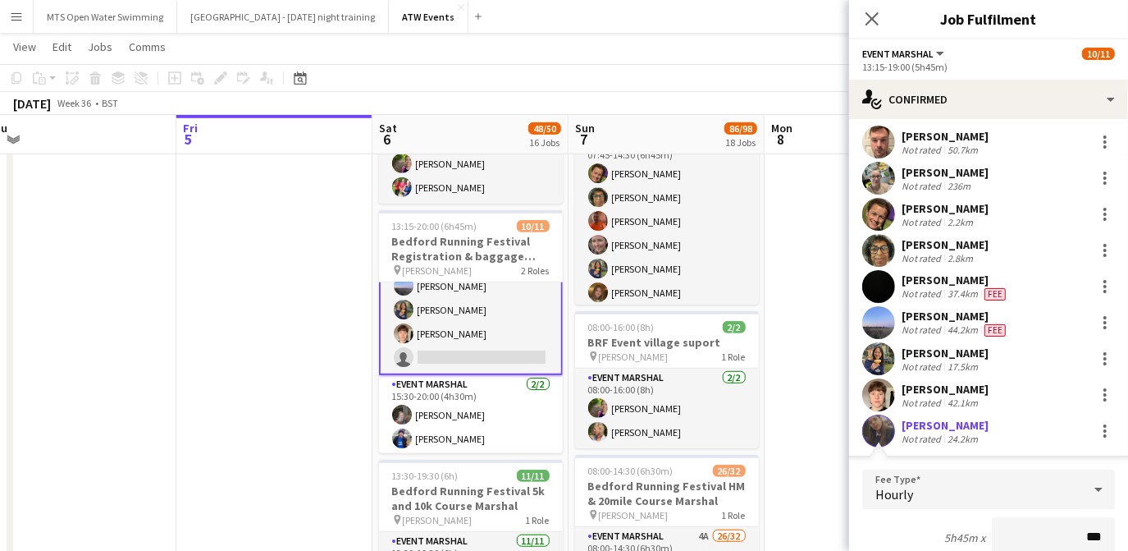
type input "**"
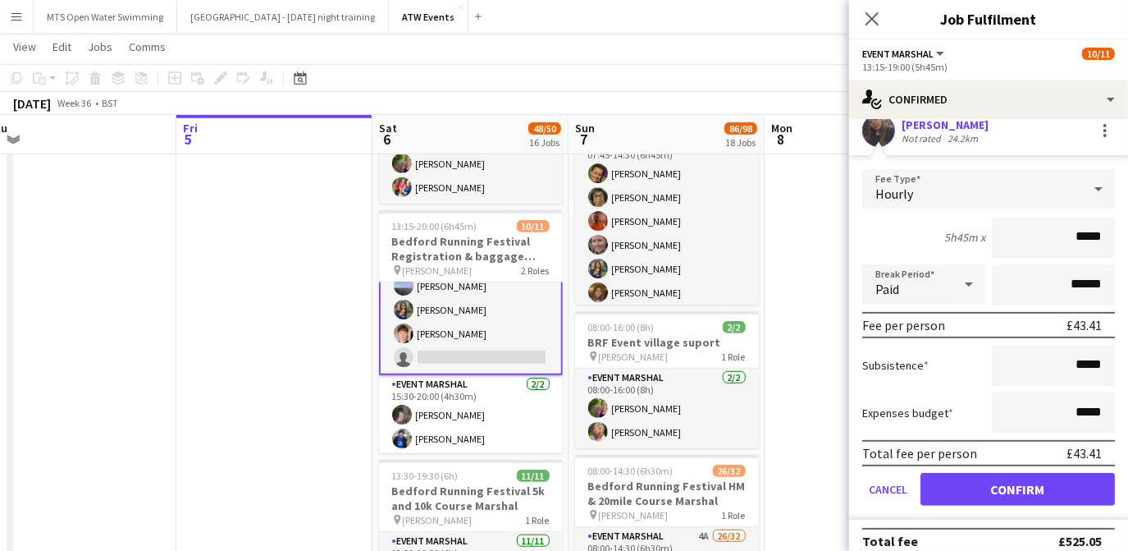
scroll to position [353, 0]
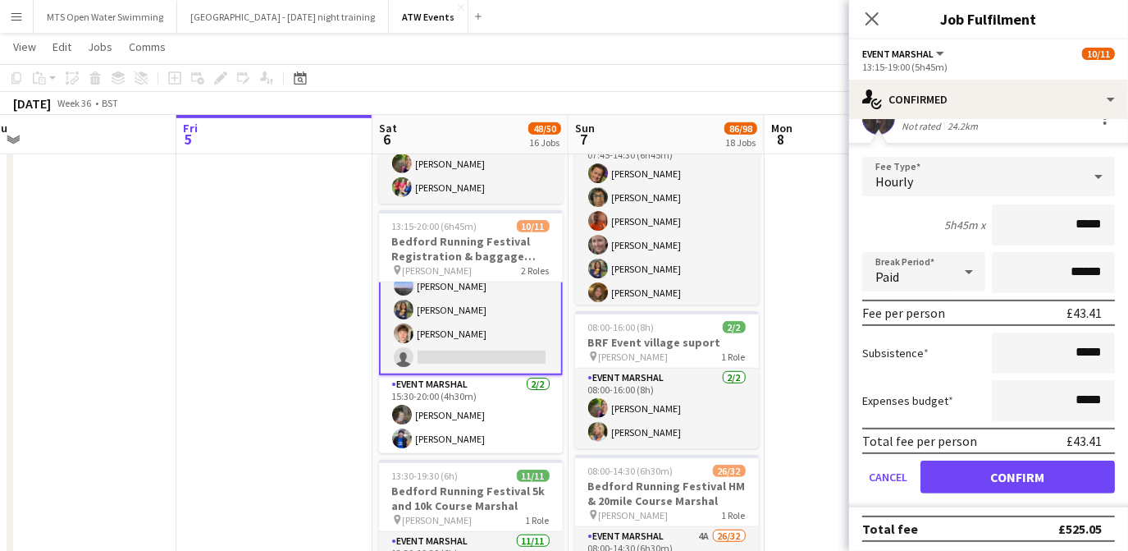
type input "*****"
click at [969, 476] on button "Confirm" at bounding box center [1018, 476] width 194 height 33
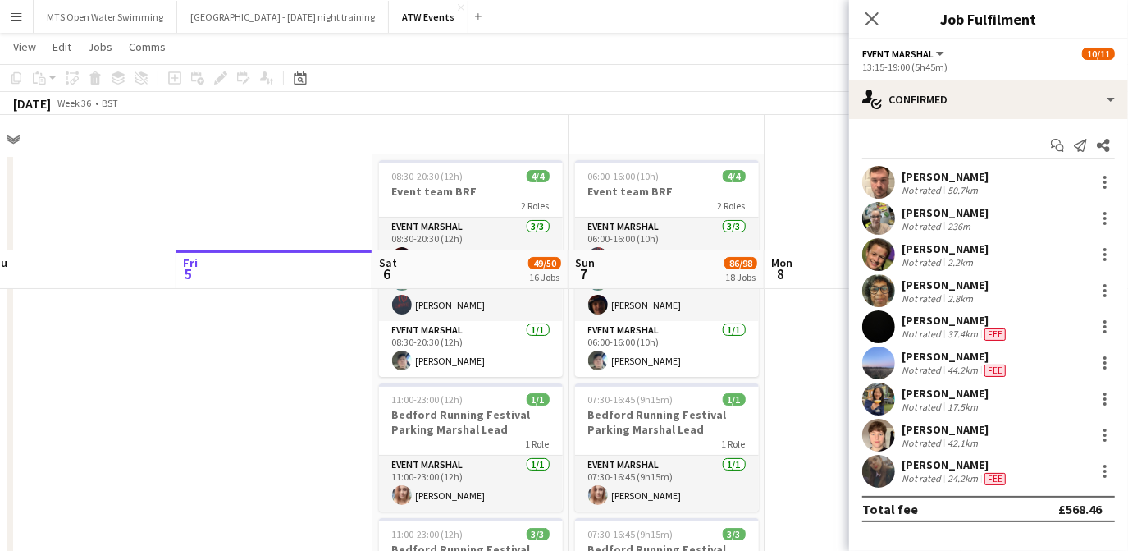
scroll to position [335, 0]
